Goal: Book appointment/travel/reservation

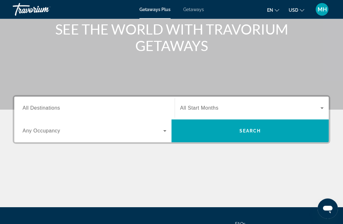
scroll to position [81, 0]
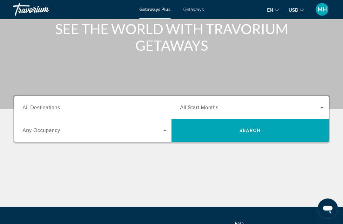
click at [91, 109] on input "Destination All Destinations" at bounding box center [95, 109] width 144 height 8
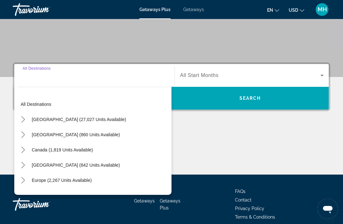
scroll to position [121, 0]
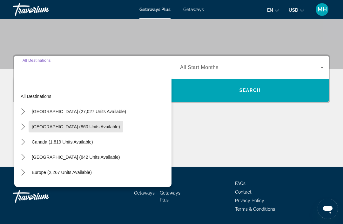
click at [85, 127] on span "[GEOGRAPHIC_DATA] (860 units available)" at bounding box center [76, 126] width 88 height 5
type input "**********"
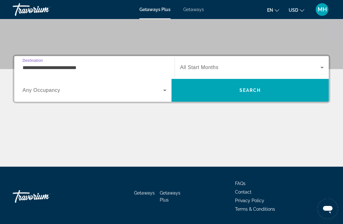
click at [257, 91] on span "Search" at bounding box center [250, 90] width 22 height 5
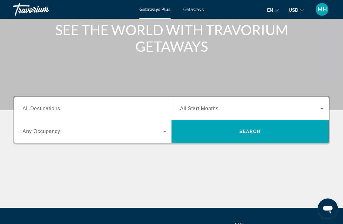
scroll to position [81, 0]
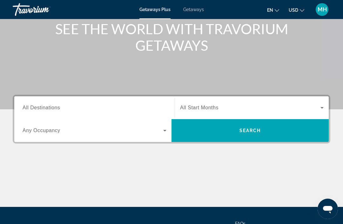
click at [208, 109] on span "All Start Months" at bounding box center [199, 107] width 38 height 5
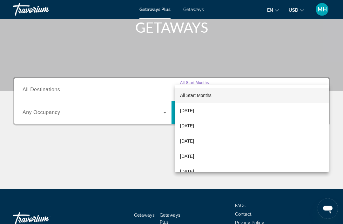
scroll to position [121, 0]
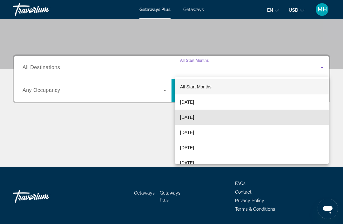
click at [205, 121] on mat-option "[DATE]" at bounding box center [252, 117] width 154 height 15
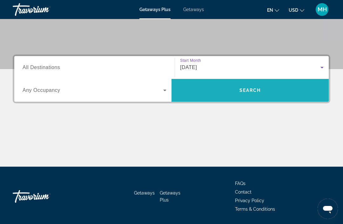
click at [257, 95] on span "Search" at bounding box center [249, 90] width 157 height 15
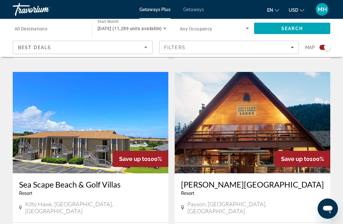
scroll to position [649, 0]
click at [294, 49] on span "Filters" at bounding box center [228, 47] width 139 height 15
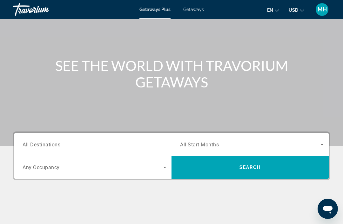
click at [51, 148] on div "Destination All Destinations" at bounding box center [95, 145] width 144 height 18
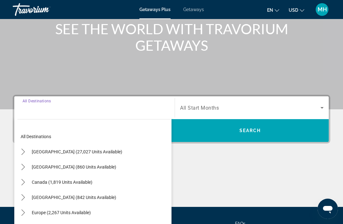
scroll to position [121, 0]
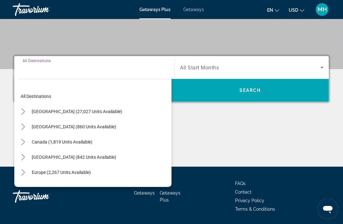
click at [79, 129] on span "[GEOGRAPHIC_DATA] (860 units available)" at bounding box center [74, 126] width 84 height 5
type input "**********"
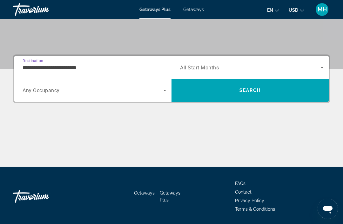
click at [252, 69] on span "Search widget" at bounding box center [250, 68] width 140 height 8
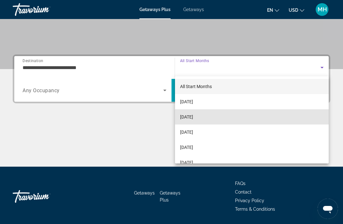
click at [193, 117] on span "[DATE]" at bounding box center [186, 117] width 13 height 8
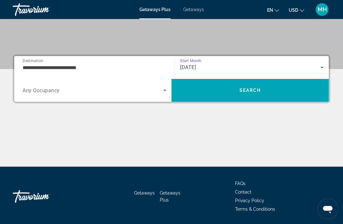
click at [256, 95] on span "Search" at bounding box center [249, 90] width 157 height 15
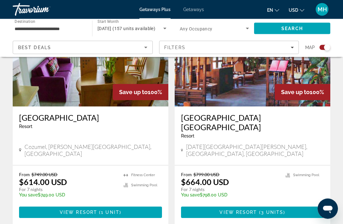
scroll to position [1420, 0]
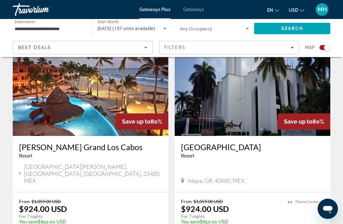
scroll to position [1372, 0]
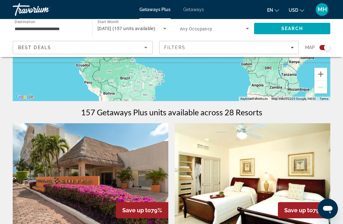
scroll to position [151, 0]
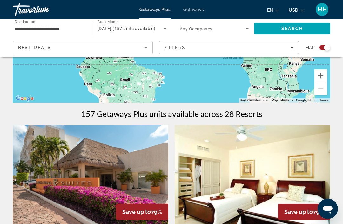
click at [134, 50] on div "Best Deals" at bounding box center [81, 48] width 126 height 8
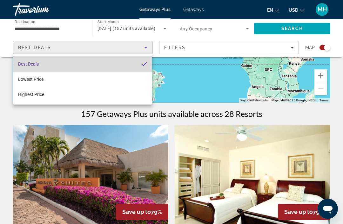
click at [106, 62] on mat-option "Best Deals" at bounding box center [82, 63] width 139 height 15
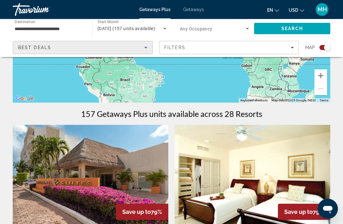
click at [245, 47] on div "Filters" at bounding box center [229, 47] width 130 height 5
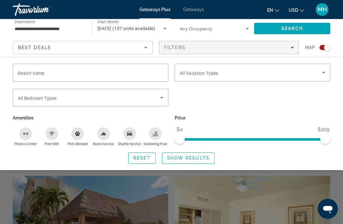
scroll to position [100, 0]
click at [141, 154] on span "Search widget" at bounding box center [141, 158] width 27 height 15
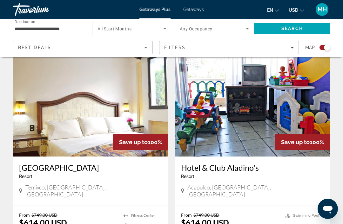
scroll to position [1380, 0]
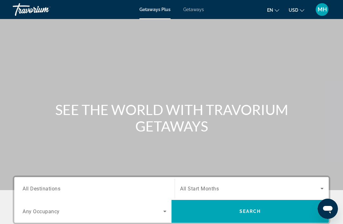
click at [197, 12] on span "Getaways" at bounding box center [193, 9] width 21 height 5
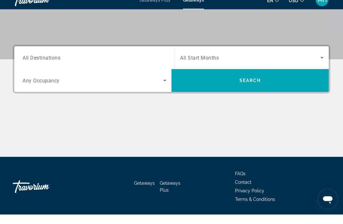
scroll to position [121, 0]
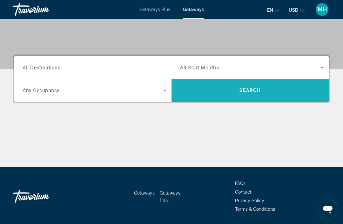
click at [241, 88] on span "Search" at bounding box center [250, 90] width 22 height 5
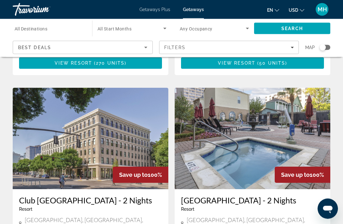
scroll to position [1137, 0]
